Goal: Task Accomplishment & Management: Use online tool/utility

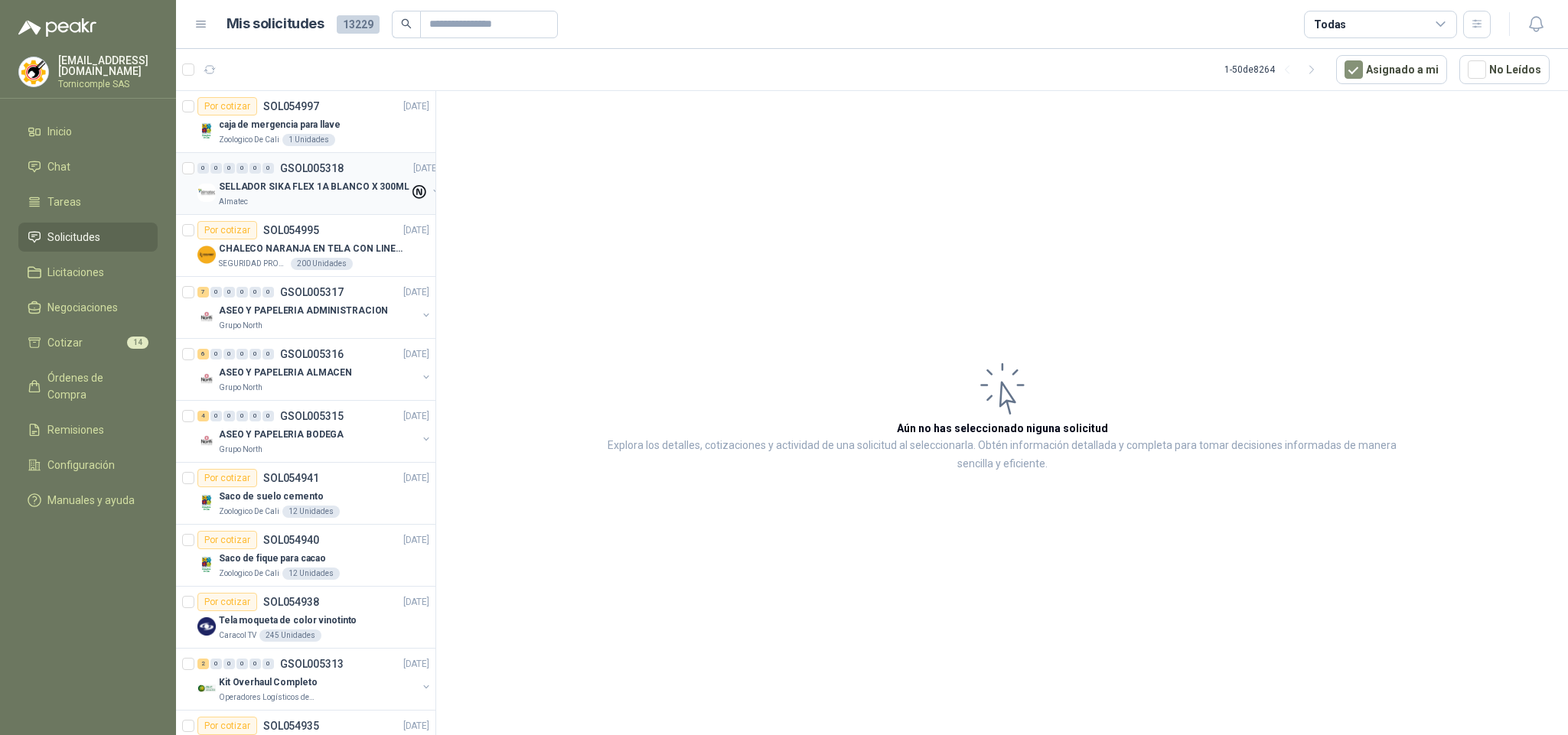
drag, startPoint x: 329, startPoint y: 215, endPoint x: 322, endPoint y: 210, distance: 8.6
click at [327, 215] on div "0 0 0 0 0 0 GSOL005318 [DATE] SELLADOR SIKA FLEX 1A BLANCO X 300ML Almatec" at bounding box center [305, 184] width 259 height 62
click at [321, 203] on div "Almatec" at bounding box center [314, 202] width 190 height 13
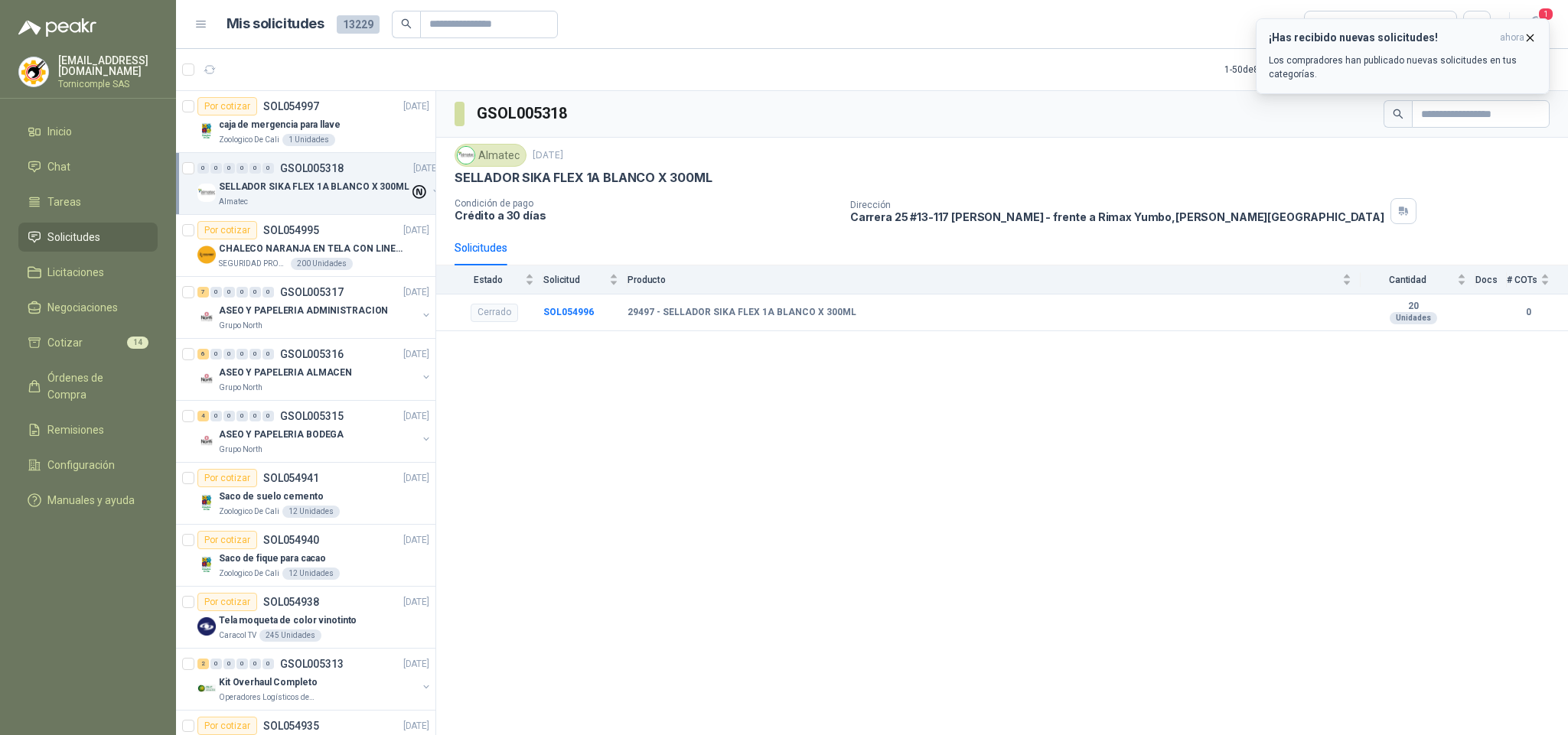
click at [1446, 56] on p "Los compradores han publicado nuevas solicitudes en tus categorías." at bounding box center [1402, 67] width 267 height 28
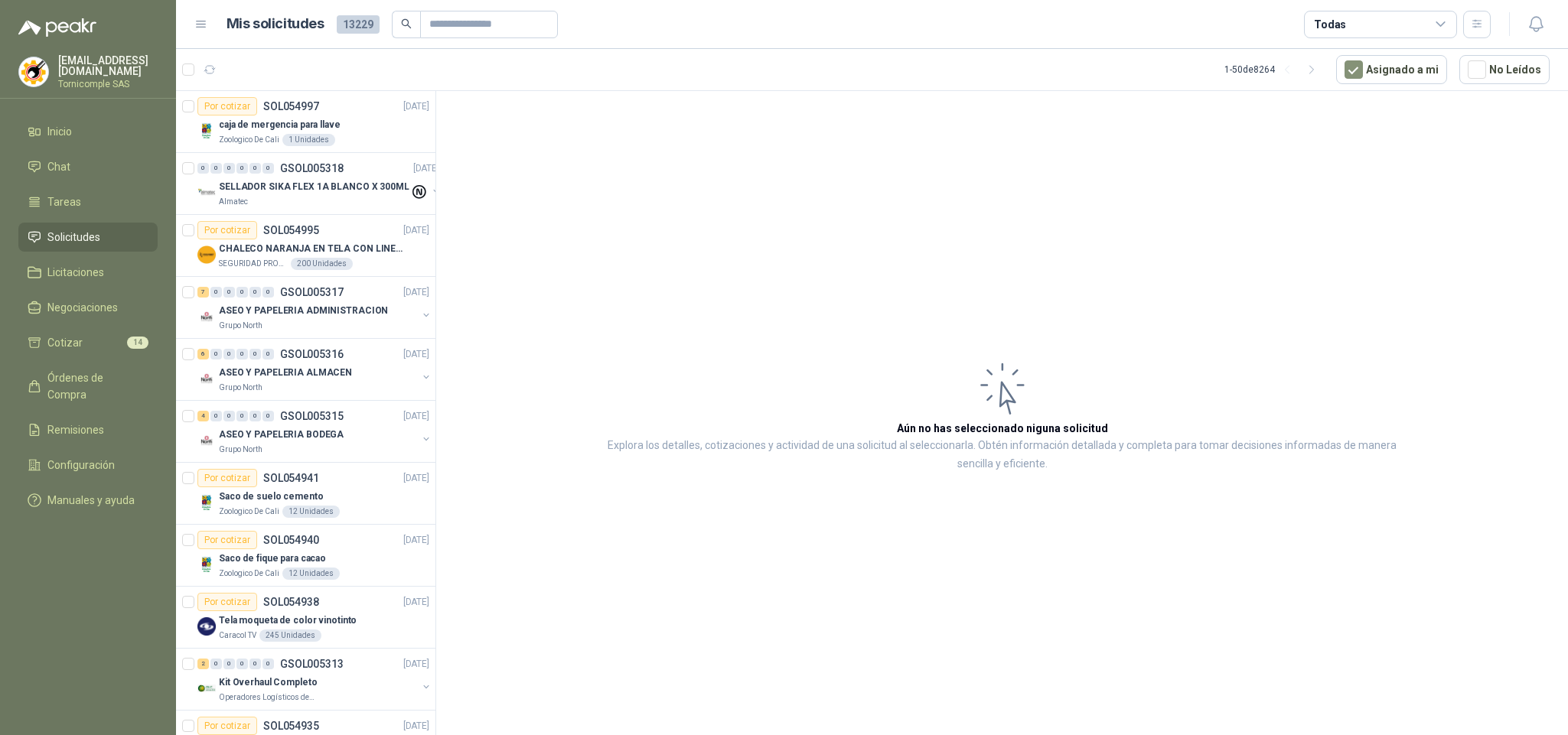
click at [104, 355] on ul "Inicio Chat Tareas Solicitudes Licitaciones Negociaciones Cotizar 14 Órdenes de…" at bounding box center [88, 319] width 176 height 404
click at [96, 347] on li "Cotizar 14" at bounding box center [88, 343] width 121 height 17
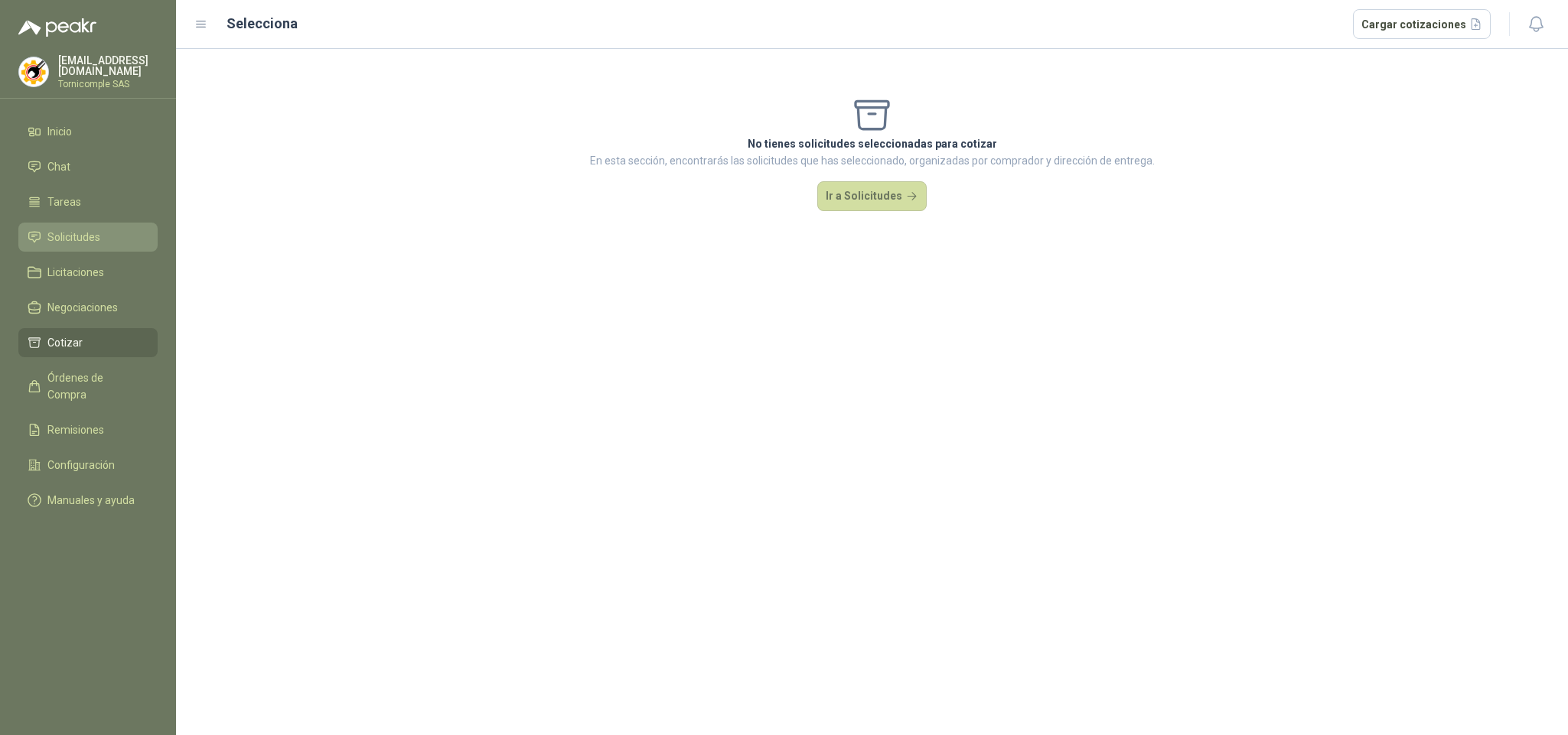
click at [97, 223] on link "Solicitudes" at bounding box center [88, 237] width 139 height 29
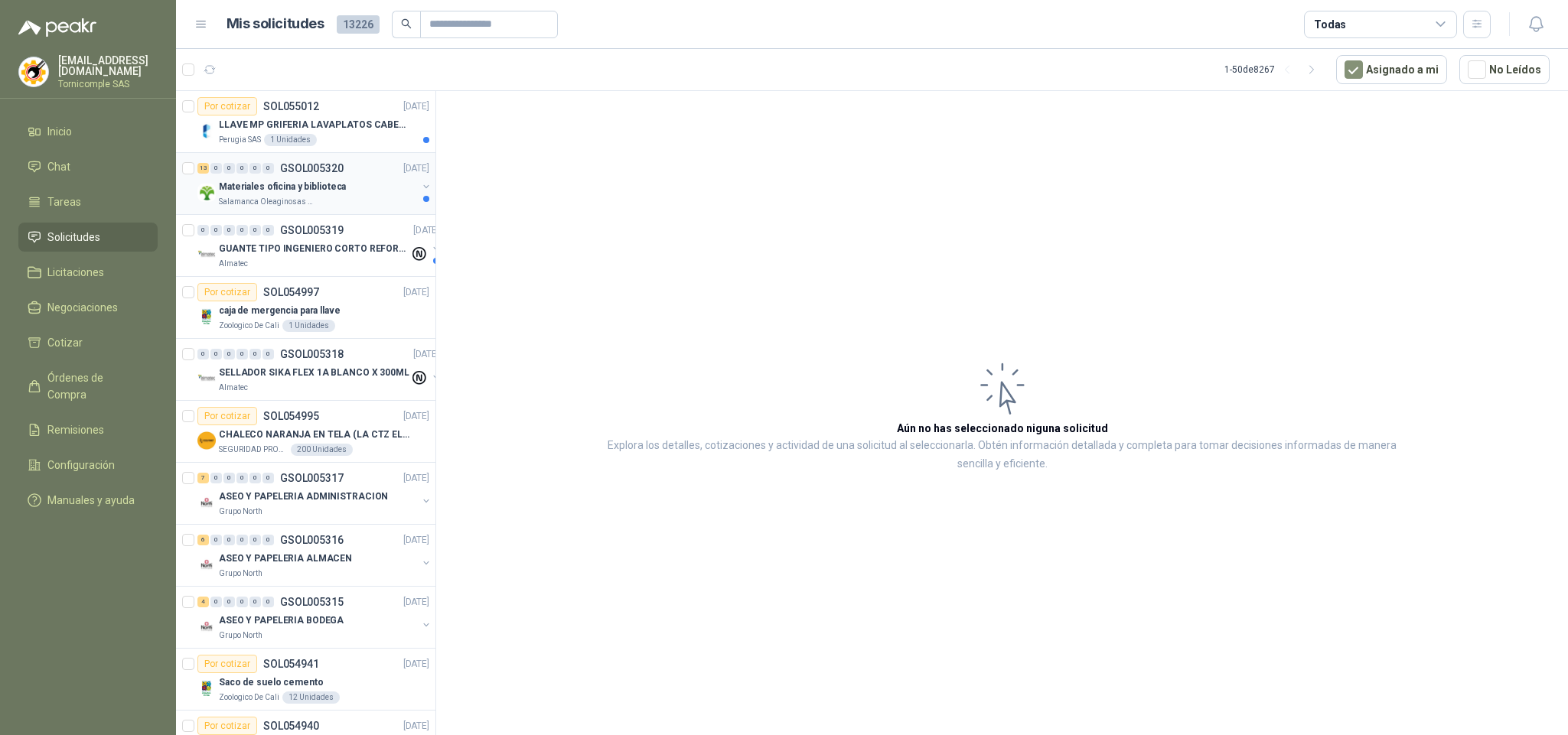
click at [273, 171] on div "0" at bounding box center [268, 168] width 12 height 11
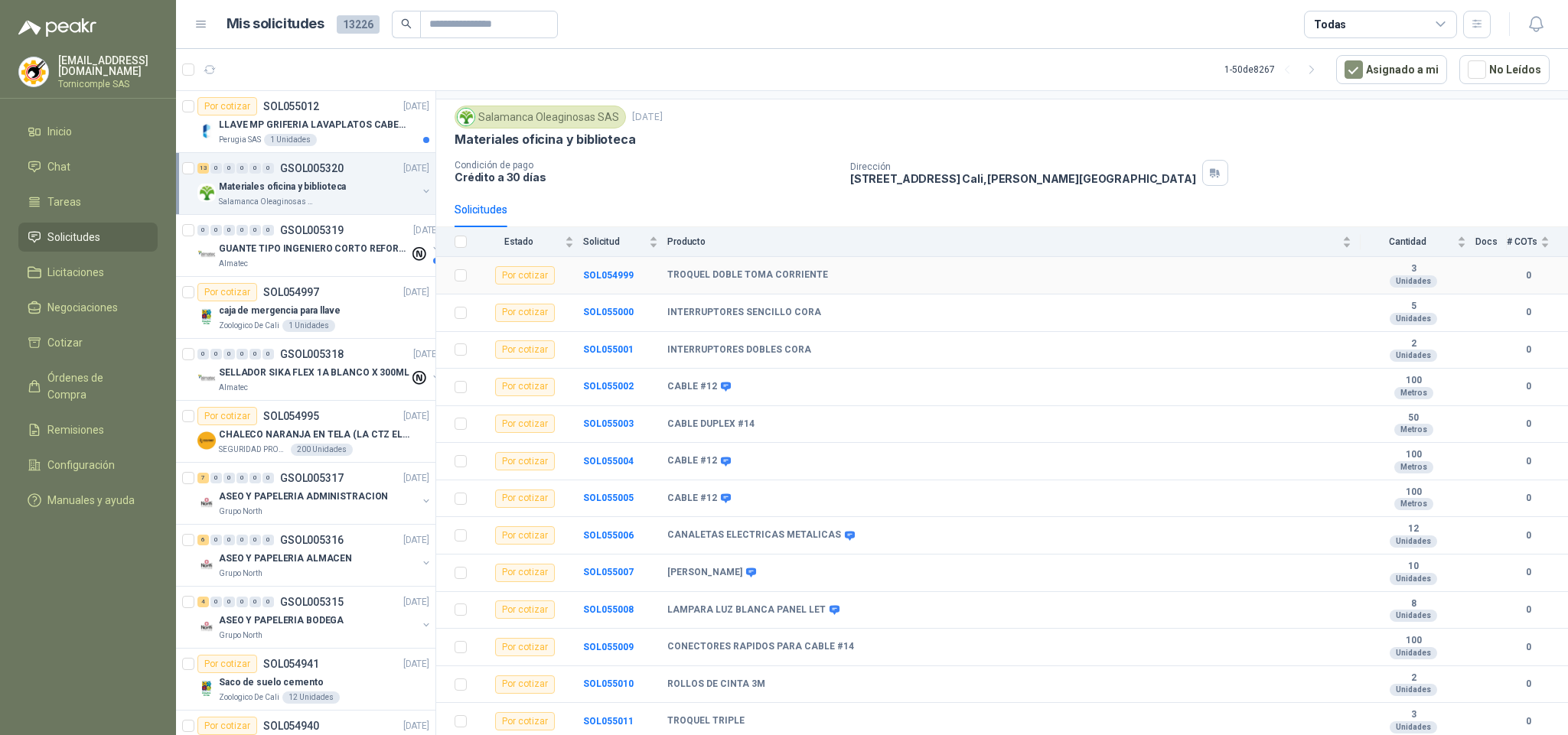
scroll to position [60, 0]
click at [299, 137] on div "1 Unidades" at bounding box center [290, 140] width 53 height 13
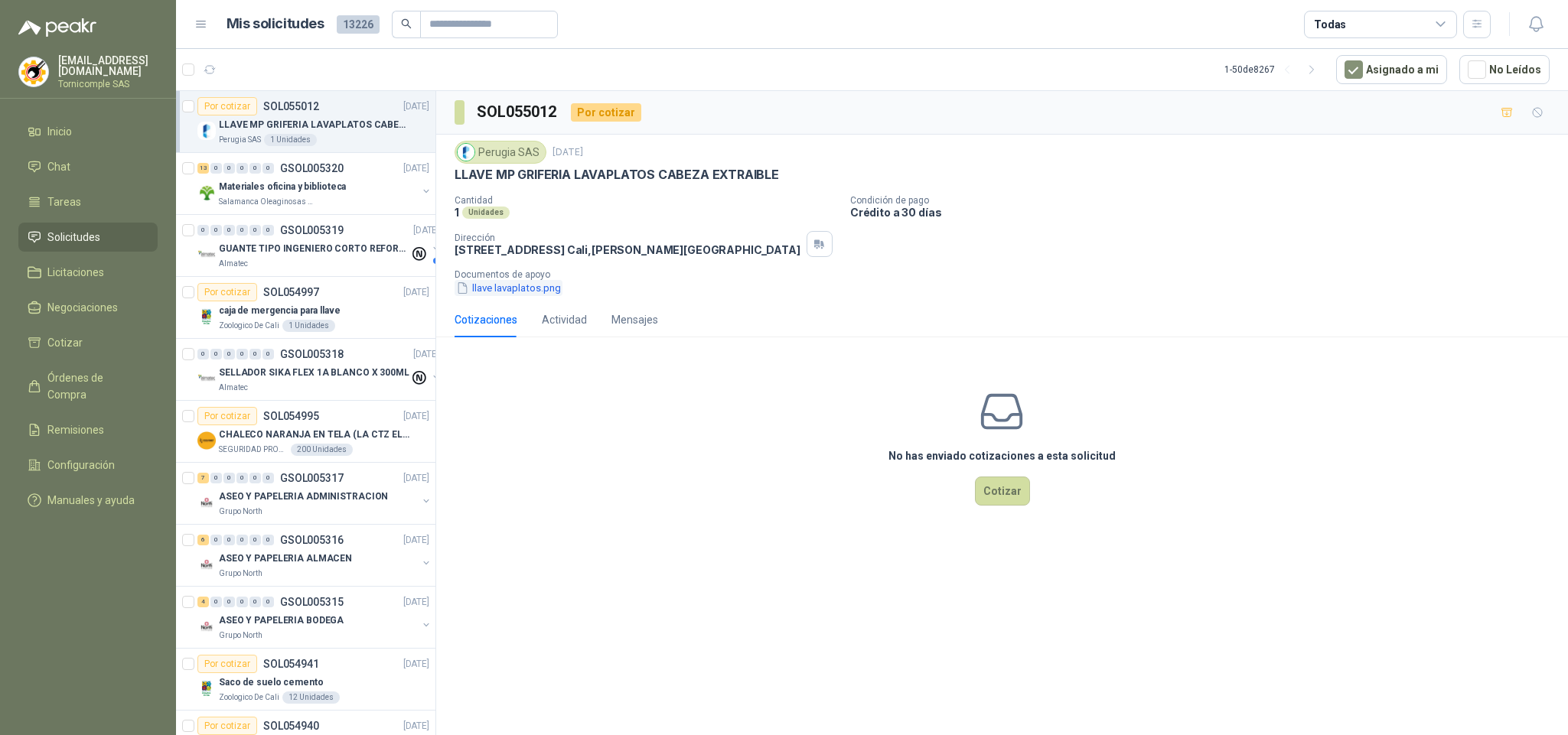
click at [527, 296] on button "llave lavaplatos.png" at bounding box center [508, 287] width 108 height 16
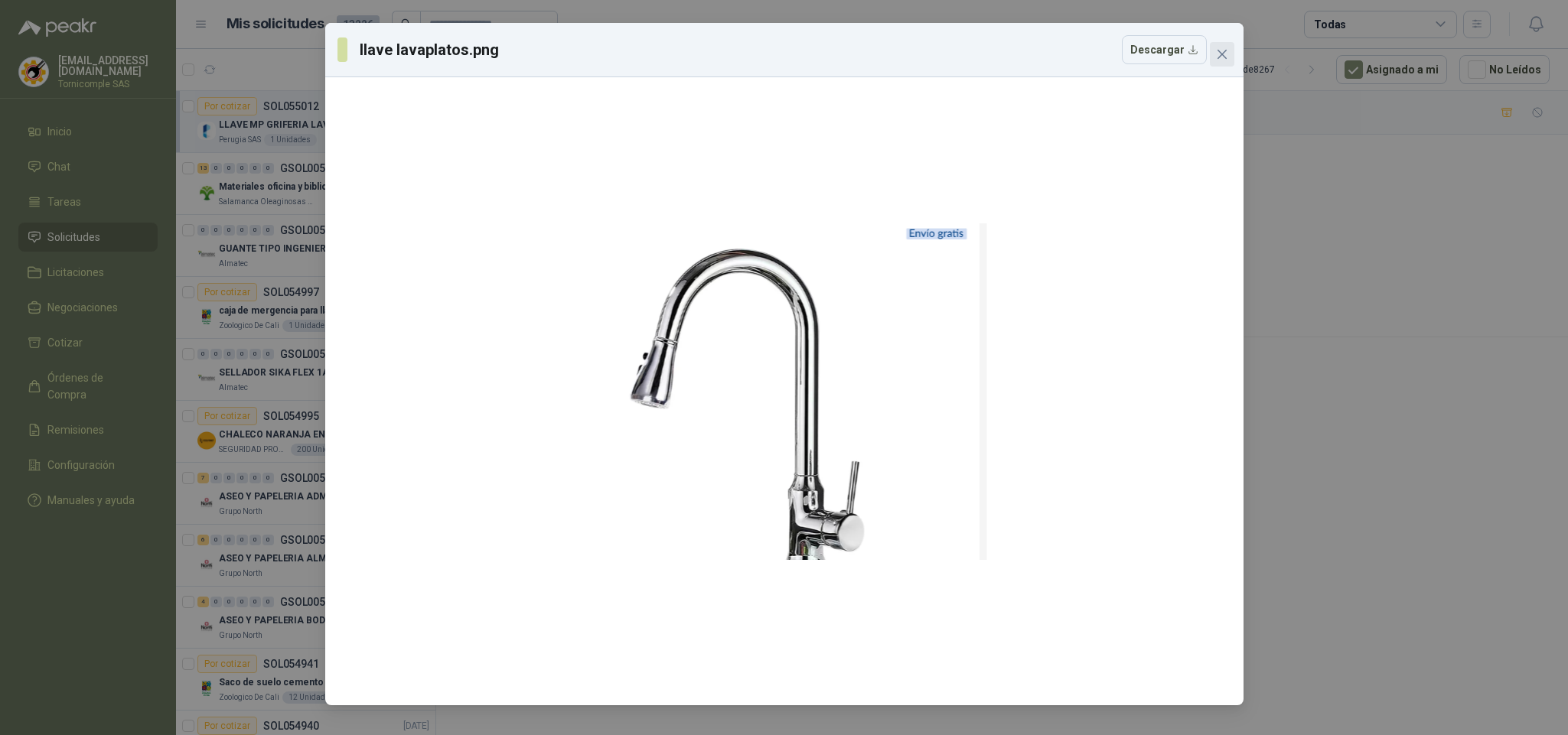
click at [1231, 49] on span "Close" at bounding box center [1222, 54] width 24 height 13
